Goal: Information Seeking & Learning: Learn about a topic

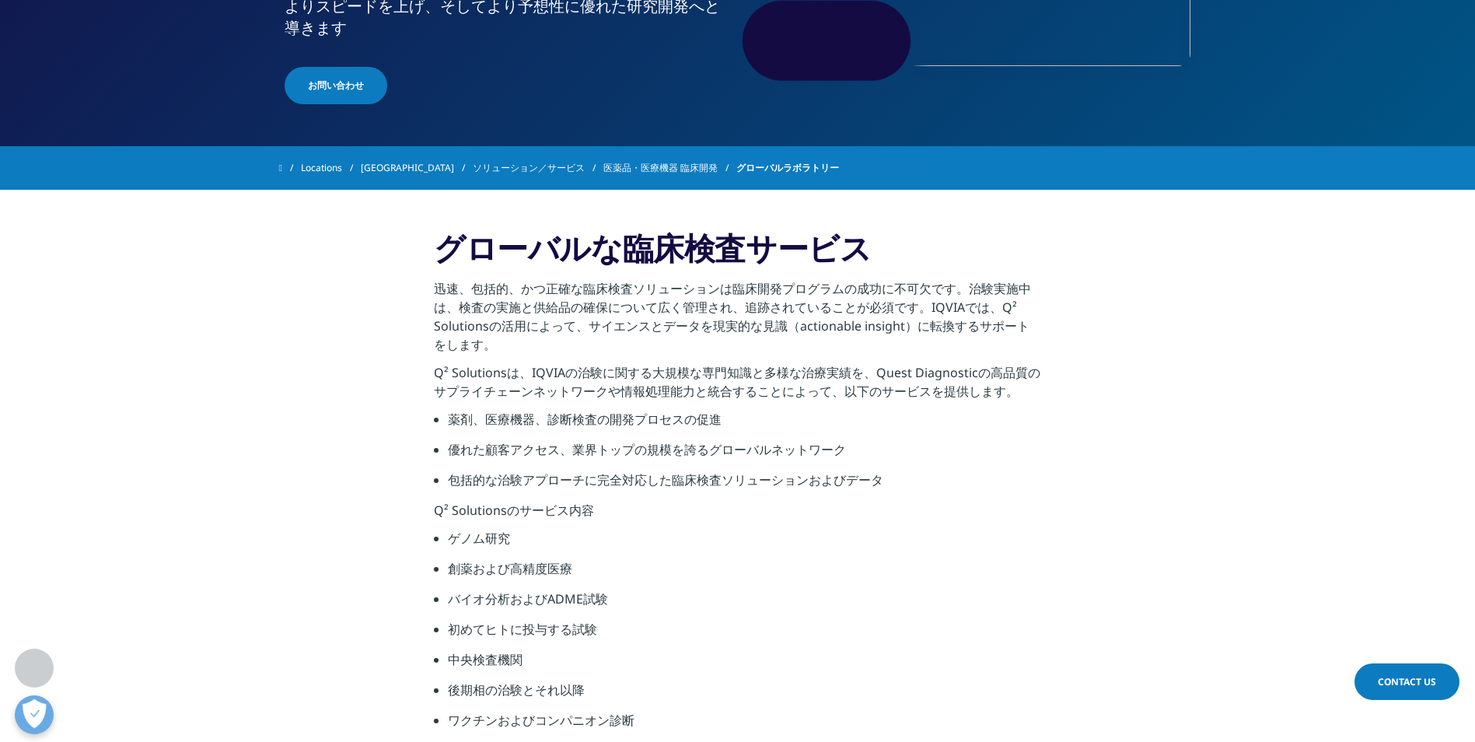
scroll to position [467, 0]
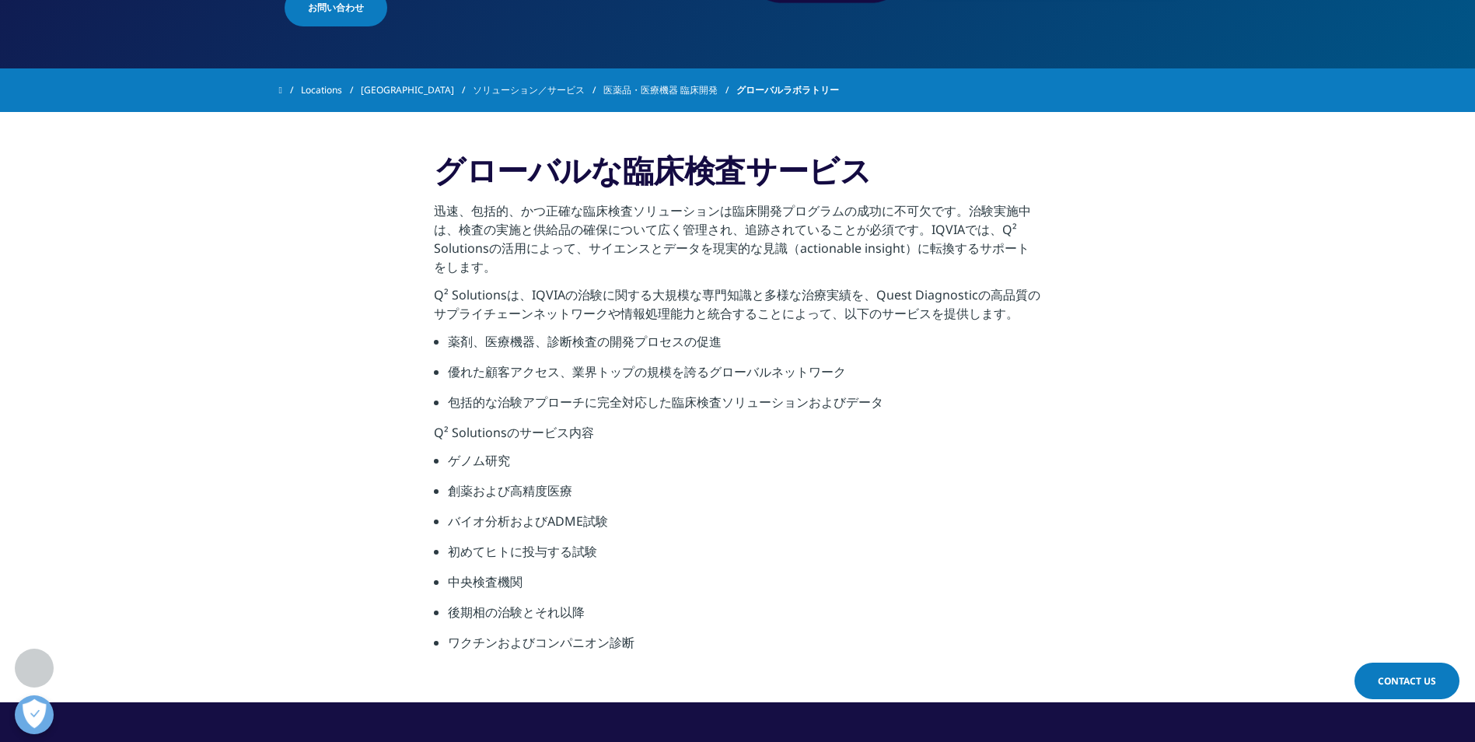
drag, startPoint x: 432, startPoint y: 210, endPoint x: 800, endPoint y: 264, distance: 371.1
click at [800, 264] on section "グローバルな臨床検査サービス 迅速、包括的、かつ正確な臨床検査ソリューションは臨床開発プログラムの成功に不可欠です。治験実施中は、検査の実施と供給品の確保につ…" at bounding box center [737, 407] width 1475 height 590
copy p "迅速、包括的、かつ正確な臨床検査ソリューションは臨床開発プログラムの成功に不可欠です。治験実施中は、検査の実施と供給品の確保について広く管理され、追跡されてい…"
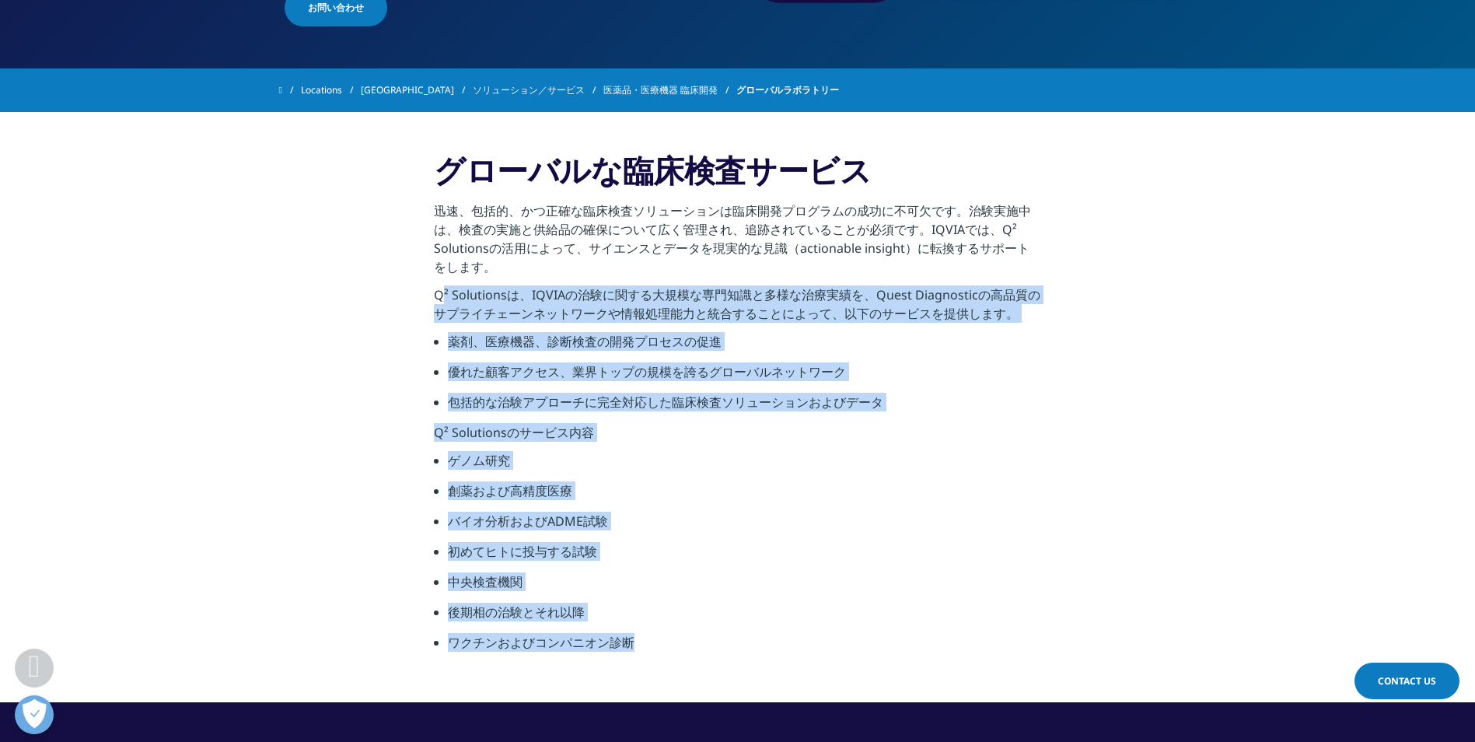
drag, startPoint x: 431, startPoint y: 295, endPoint x: 658, endPoint y: 645, distance: 417.2
click at [658, 645] on section "グローバルな臨床検査サービス 迅速、包括的、かつ正確な臨床検査ソリューションは臨床開発プログラムの成功に不可欠です。治験実施中は、検査の実施と供給品の確保につ…" at bounding box center [737, 407] width 1475 height 590
copy div "Q² Solutionsは、IQVIAの治験に関する大規模な専門知識と多様な治療実績を、Quest Diagnosticの高品質のサプライチェーンネットワーク…"
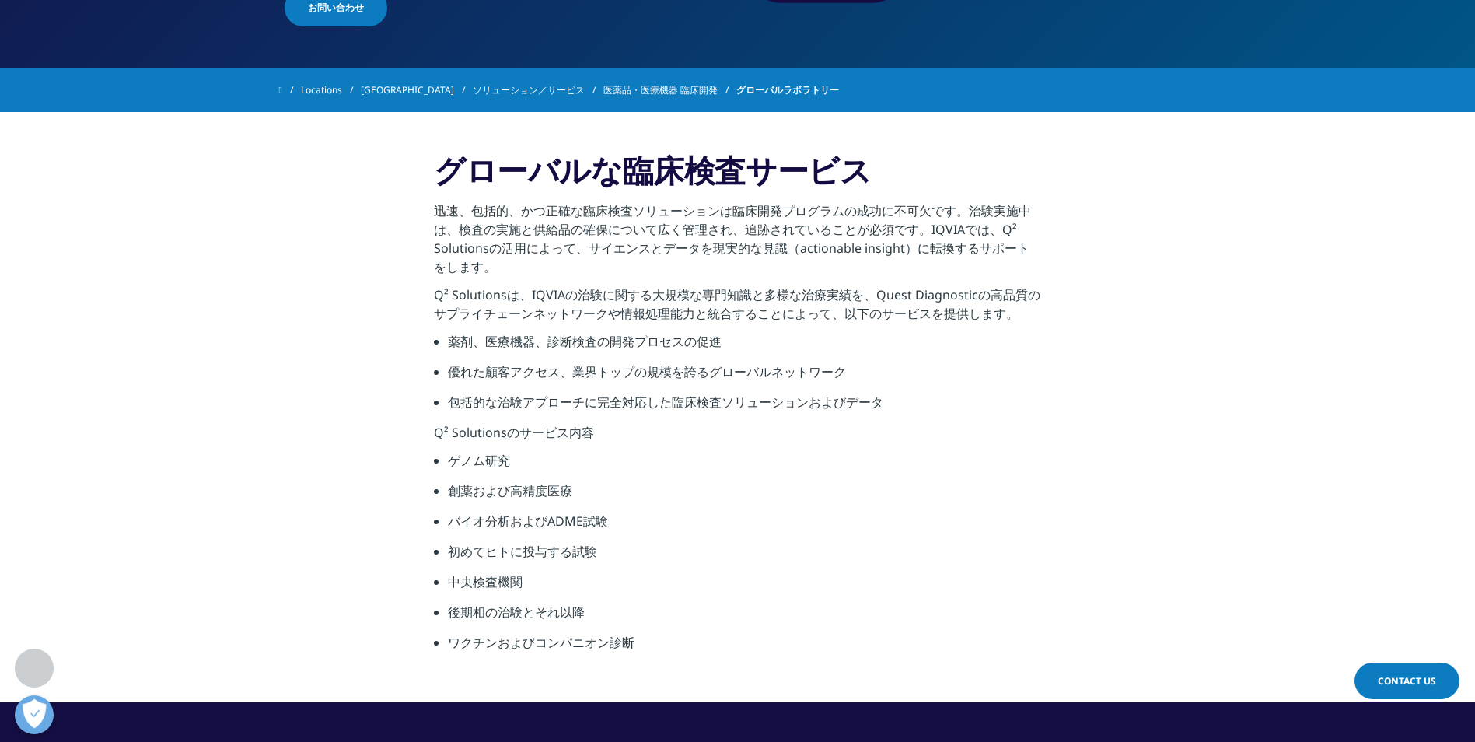
click at [366, 222] on section "グローバルな臨床検査サービス 迅速、包括的、かつ正確な臨床検査ソリューションは臨床開発プログラムの成功に不可欠です。治験実施中は、検査の実施と供給品の確保につ…" at bounding box center [737, 407] width 1475 height 590
click at [754, 494] on li "創薬および高精度医療" at bounding box center [744, 496] width 593 height 30
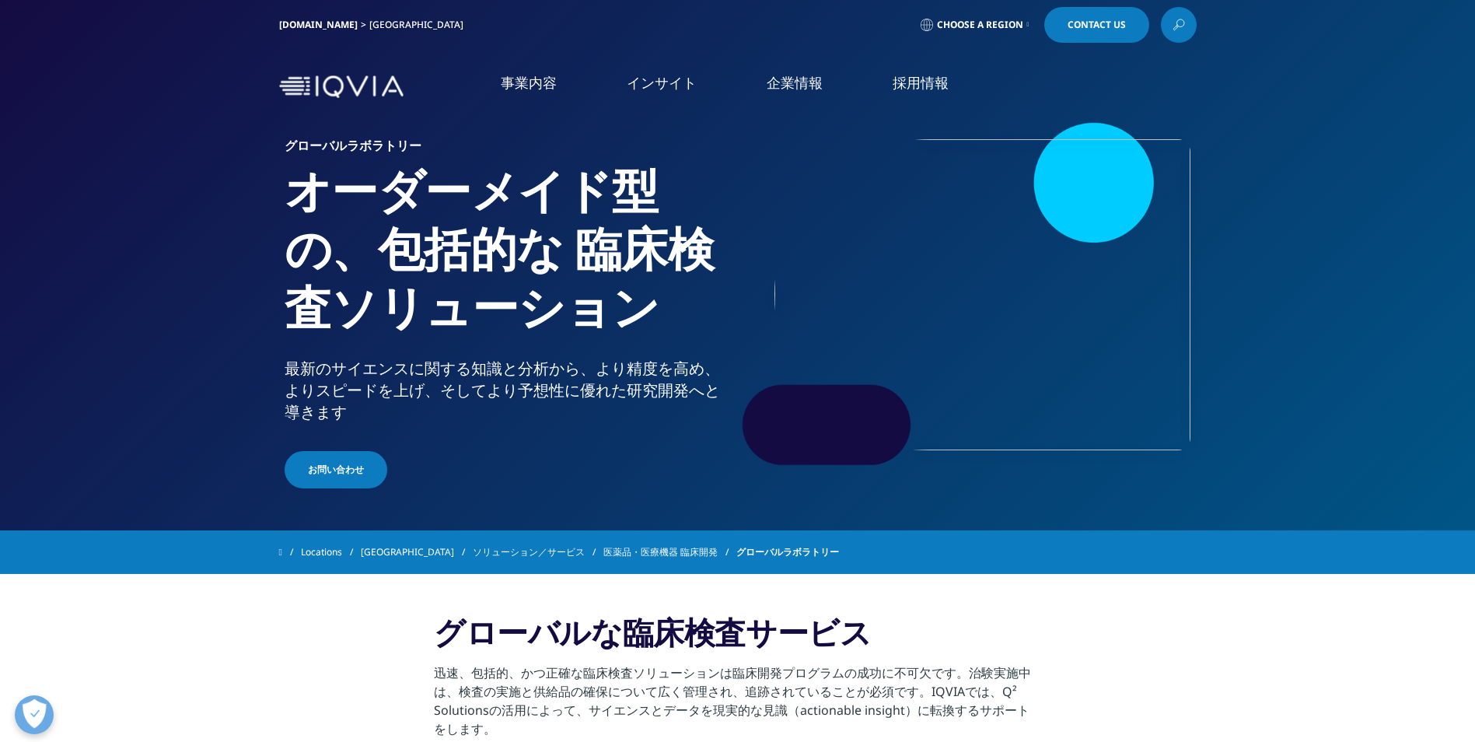
scroll to position [0, 0]
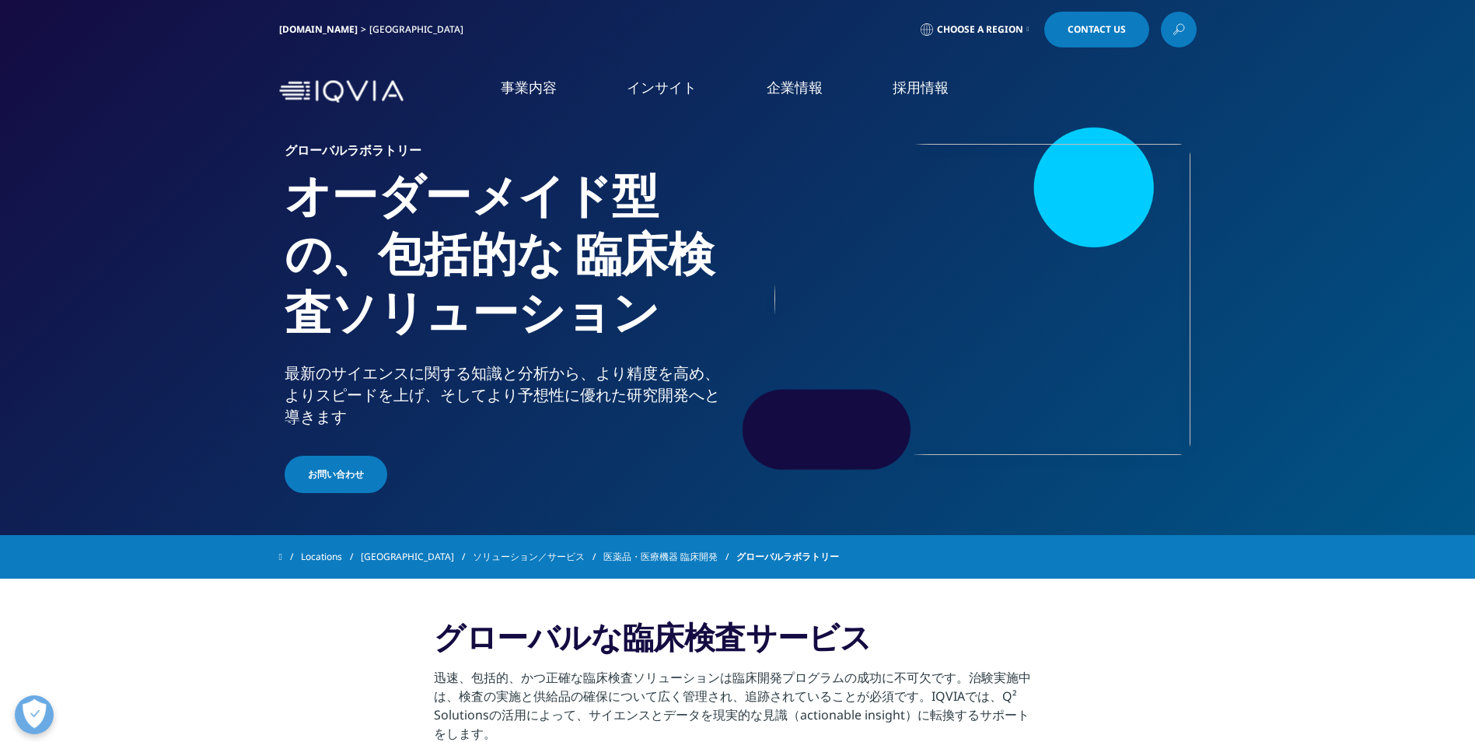
click at [324, 31] on link "[DOMAIN_NAME]" at bounding box center [318, 29] width 79 height 13
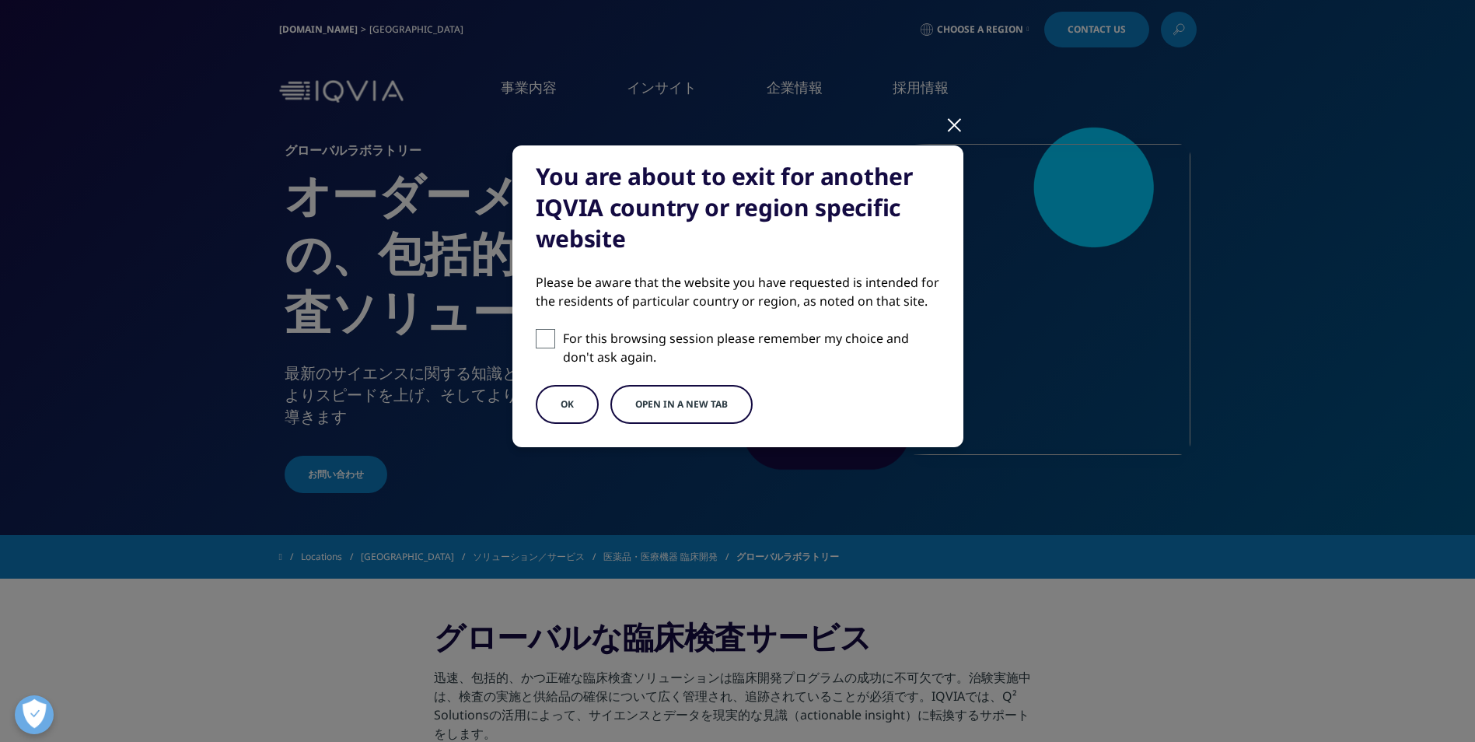
click at [947, 127] on div at bounding box center [955, 124] width 18 height 43
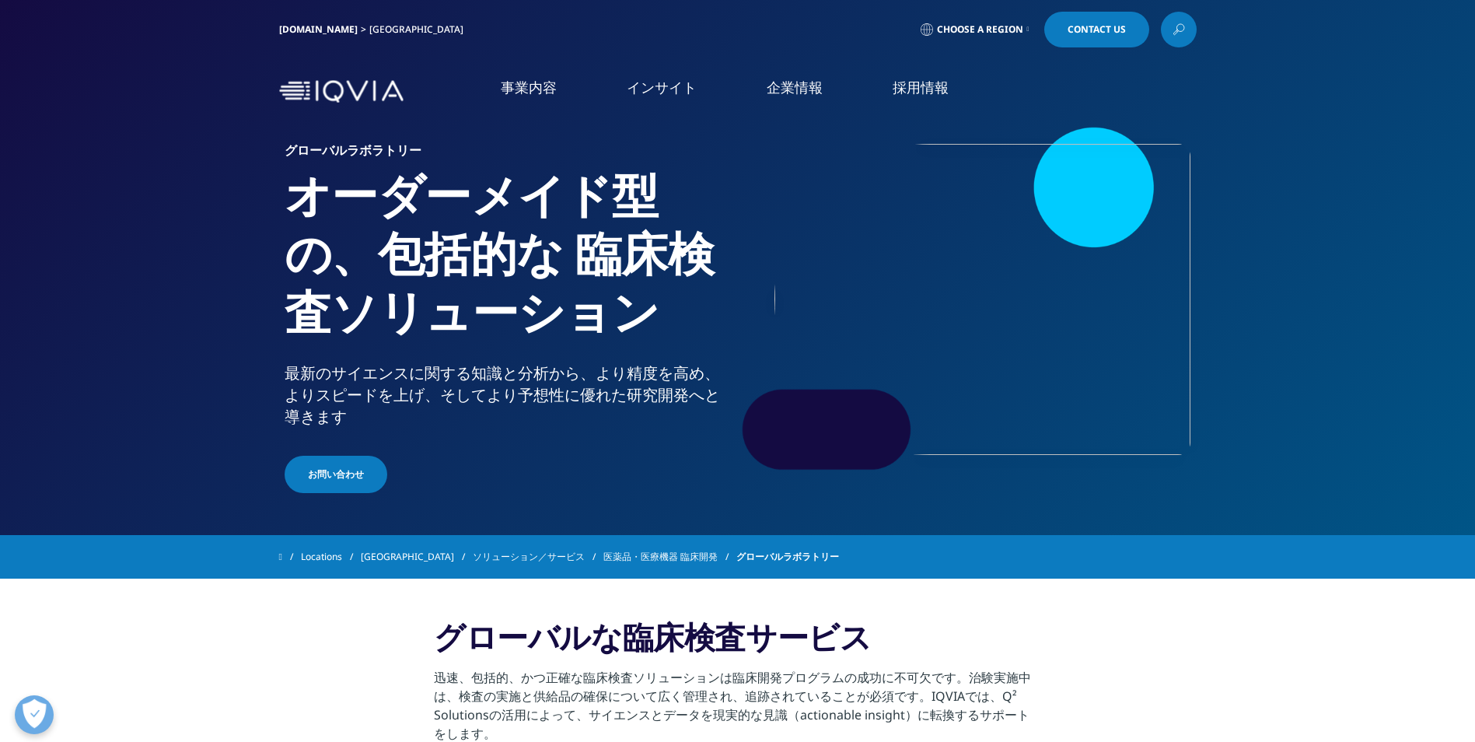
click at [105, 199] on link "IQVIAグループ" at bounding box center [301, 200] width 470 height 18
